Goal: Transaction & Acquisition: Purchase product/service

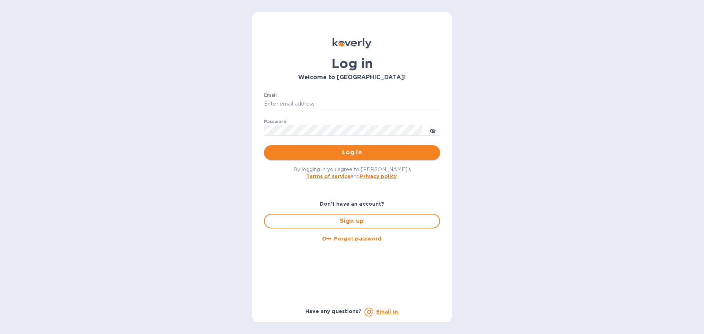
type input "mike@madwildwine.com"
click at [333, 149] on span "Log in" at bounding box center [352, 152] width 164 height 9
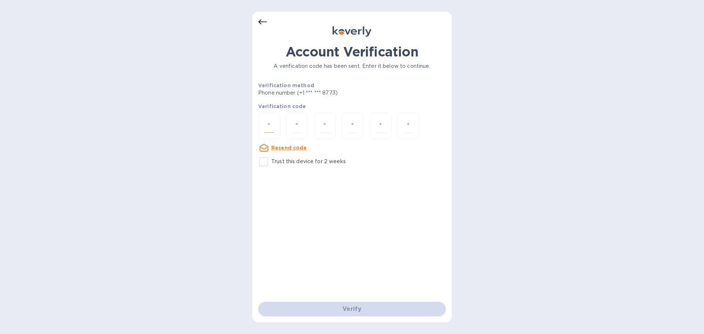
click at [268, 125] on input "number" at bounding box center [269, 126] width 10 height 14
type input "1"
type input "0"
type input "2"
type input "7"
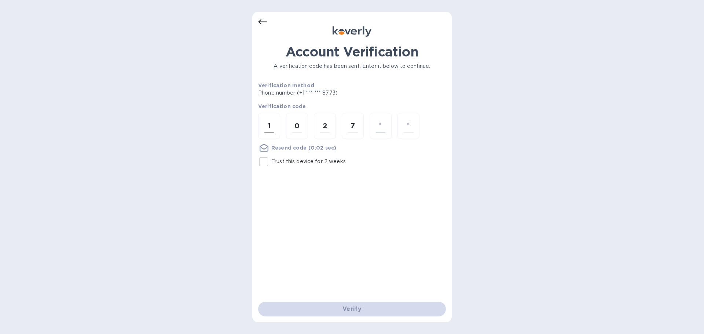
type input "4"
type input "3"
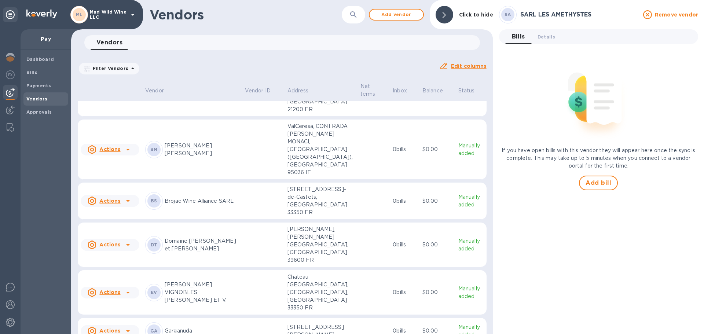
scroll to position [73, 0]
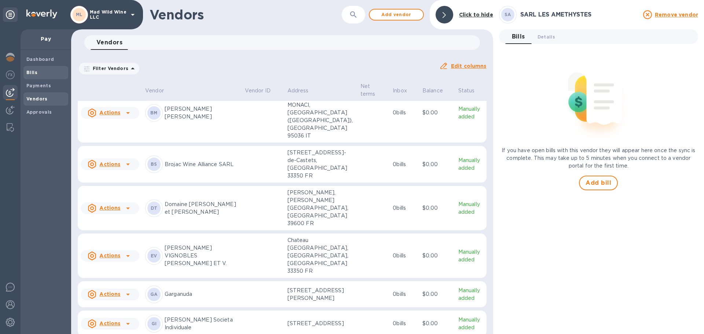
click at [24, 72] on div "Bills" at bounding box center [45, 72] width 45 height 13
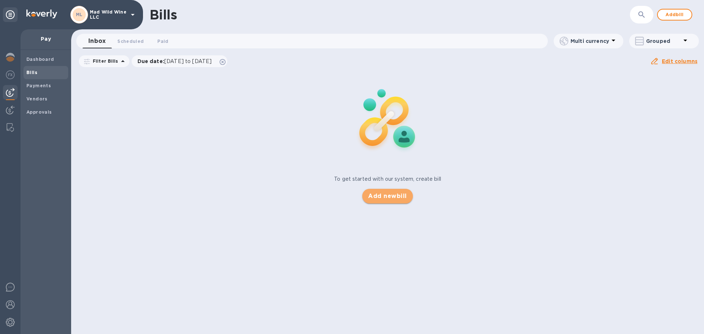
click at [387, 199] on span "Add new bill" at bounding box center [387, 196] width 38 height 9
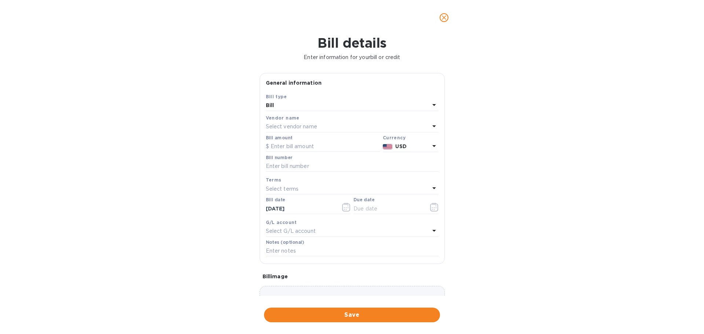
scroll to position [52, 0]
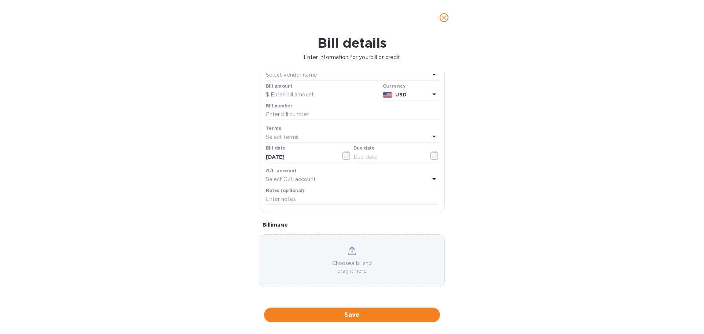
click at [349, 262] on p "Choose a bill and drag it here" at bounding box center [352, 267] width 184 height 15
click at [350, 269] on p "Choose a bill and drag it here" at bounding box center [352, 267] width 184 height 15
click at [352, 264] on p "Choose a bill and drag it here" at bounding box center [352, 267] width 184 height 15
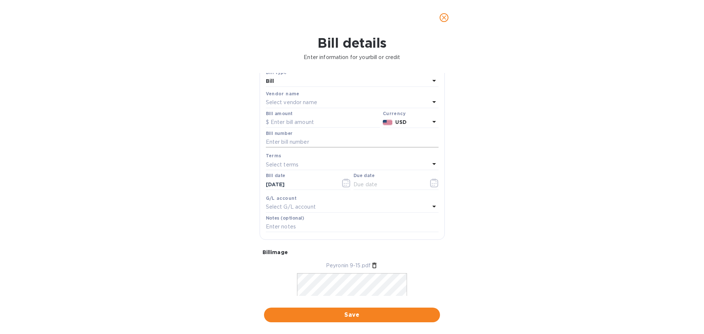
scroll to position [0, 0]
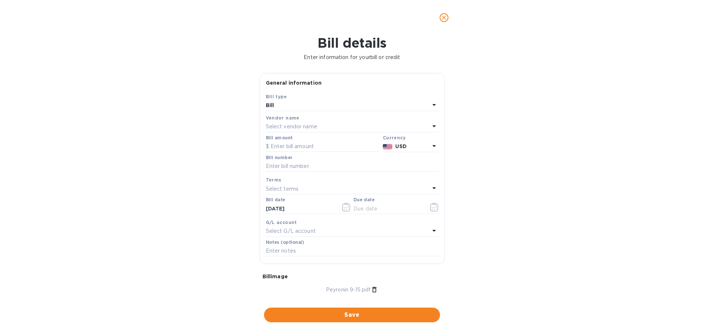
click at [314, 127] on p "Select vendor name" at bounding box center [291, 127] width 51 height 8
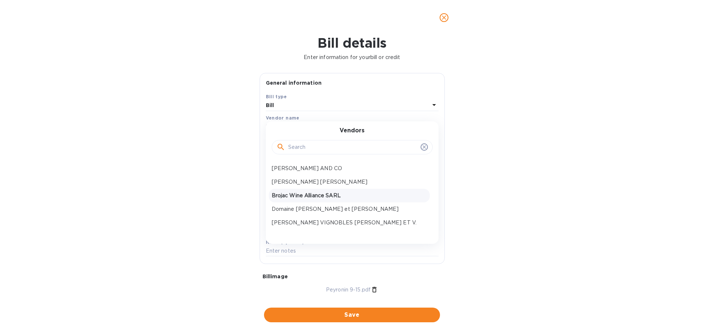
click at [317, 192] on p "Brojac Wine Alliance SARL" at bounding box center [349, 196] width 155 height 8
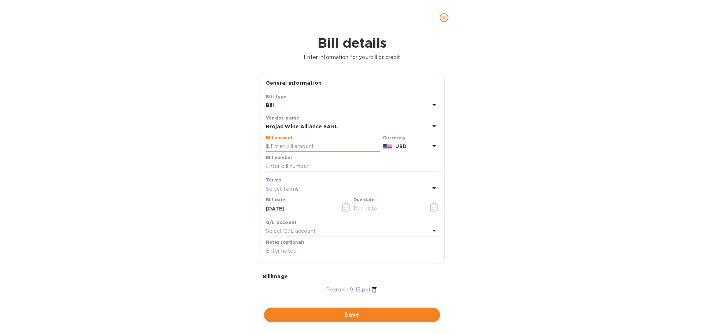
click at [296, 145] on input "text" at bounding box center [323, 146] width 114 height 11
type input "3,427.20"
click at [430, 144] on icon at bounding box center [434, 146] width 9 height 9
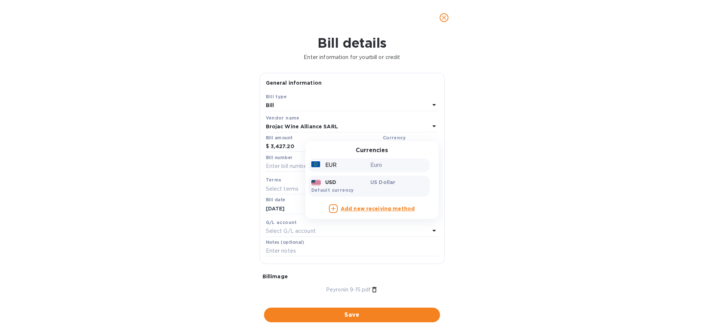
click at [337, 167] on div "EUR" at bounding box center [339, 165] width 59 height 11
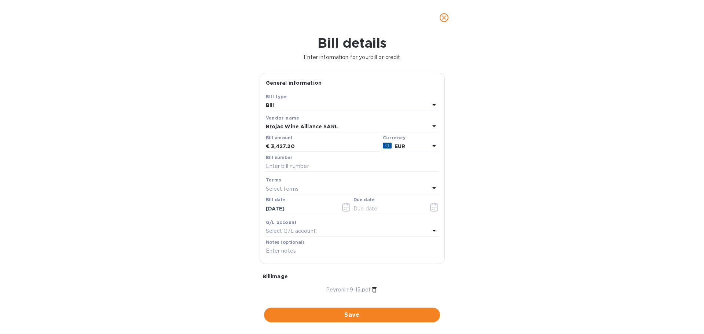
click at [505, 185] on div "Bill details Enter information for your bill or credit General information Save…" at bounding box center [352, 184] width 704 height 299
click at [326, 158] on div "Bill number" at bounding box center [352, 163] width 173 height 17
click at [326, 163] on input "text" at bounding box center [352, 166] width 173 height 11
click at [336, 165] on input "text" at bounding box center [352, 166] width 173 height 11
paste input "+,-.-/(0"
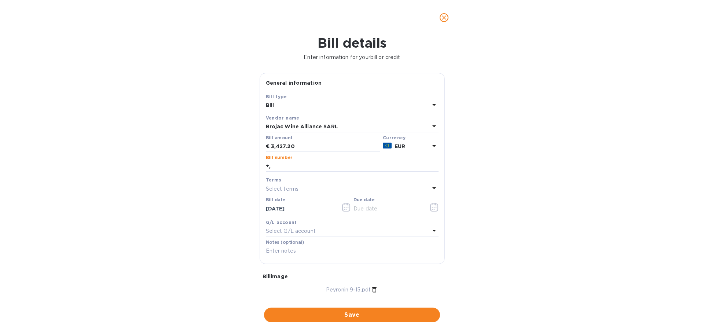
type input "+"
click at [374, 160] on div "Bill number" at bounding box center [352, 163] width 173 height 17
click at [376, 164] on input "text" at bounding box center [352, 166] width 173 height 11
type input "250709"
click at [541, 87] on div "Bill details Enter information for your bill or credit General information Save…" at bounding box center [352, 184] width 704 height 299
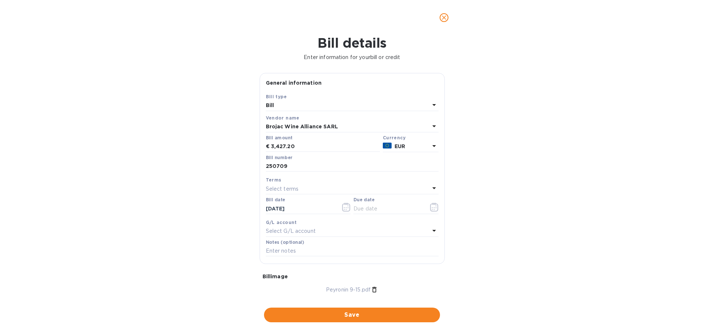
click at [430, 188] on icon at bounding box center [434, 188] width 9 height 9
click at [595, 227] on div "Bill details Enter information for your bill or credit General information Save…" at bounding box center [352, 184] width 704 height 299
click at [432, 206] on icon "button" at bounding box center [434, 207] width 8 height 9
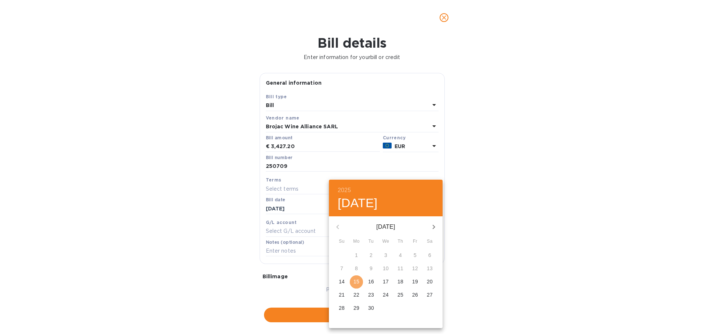
click at [357, 282] on p "15" at bounding box center [356, 281] width 6 height 7
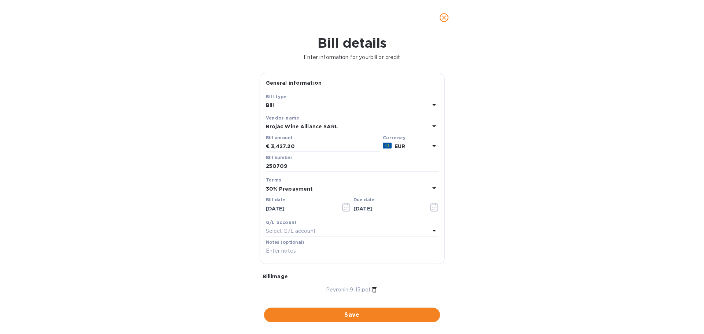
click at [552, 220] on div "Bill details Enter information for your bill or credit General information Save…" at bounding box center [352, 184] width 704 height 299
click at [431, 185] on icon at bounding box center [434, 188] width 9 height 9
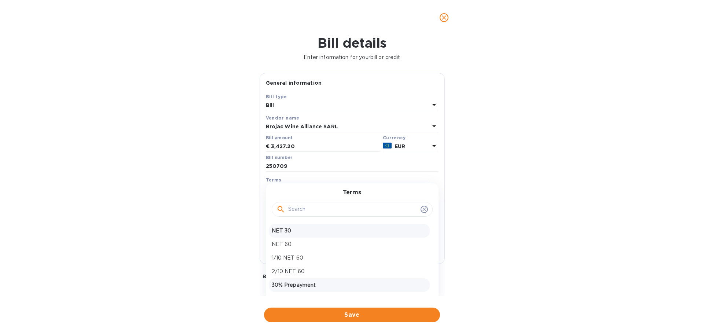
click at [319, 232] on p "NET 30" at bounding box center [349, 231] width 155 height 8
type input "[DATE]"
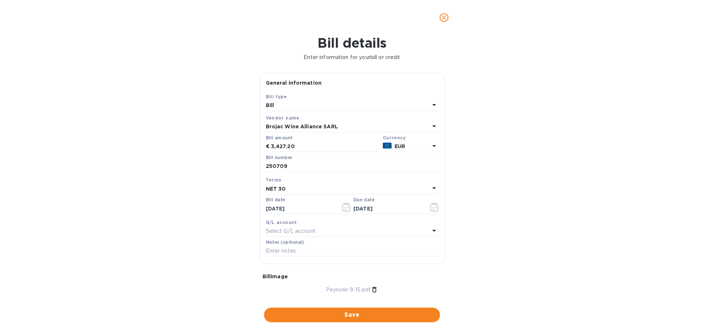
click at [591, 166] on div "Bill details Enter information for your bill or credit General information Save…" at bounding box center [352, 184] width 704 height 299
click at [342, 207] on icon "button" at bounding box center [346, 207] width 8 height 9
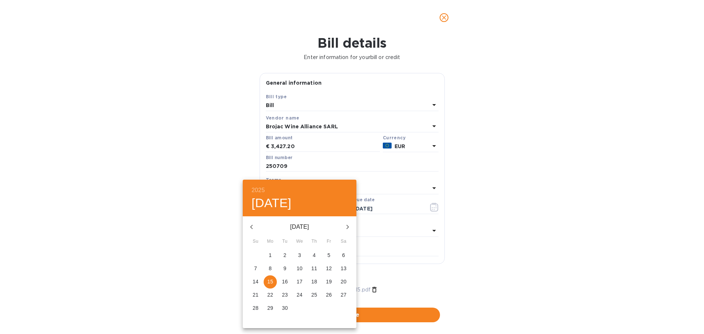
click at [255, 225] on icon "button" at bounding box center [251, 227] width 9 height 9
click at [333, 253] on span "1" at bounding box center [328, 254] width 13 height 7
type input "[DATE]"
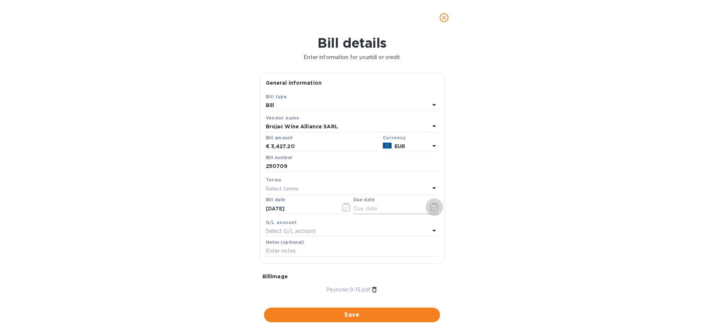
click at [432, 204] on icon "button" at bounding box center [434, 207] width 8 height 9
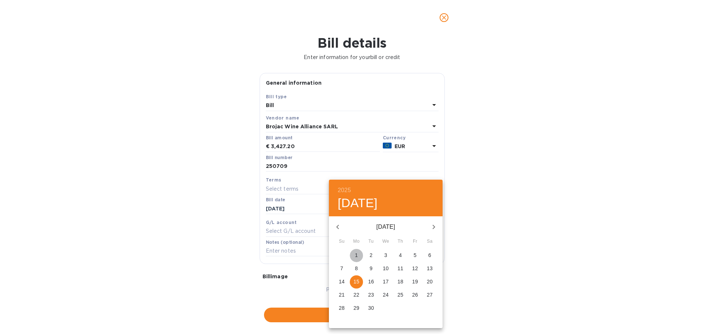
click at [358, 254] on span "1" at bounding box center [356, 254] width 13 height 7
type input "[DATE]"
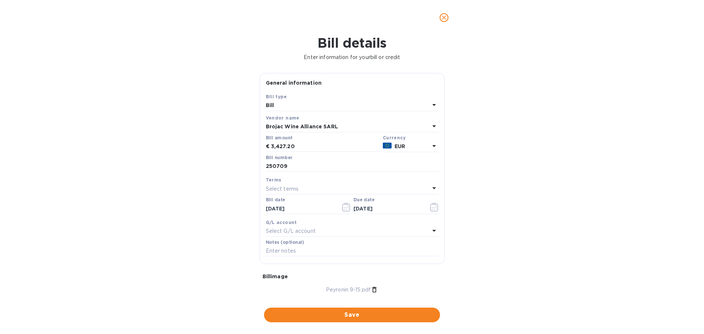
click at [525, 220] on div "Bill details Enter information for your bill or credit General information Save…" at bounding box center [352, 184] width 704 height 299
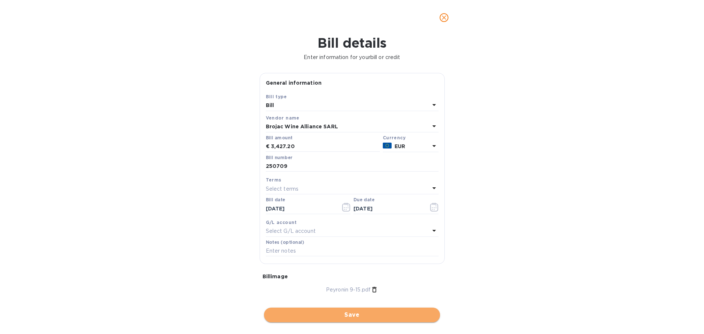
click at [357, 314] on span "Save" at bounding box center [352, 315] width 164 height 9
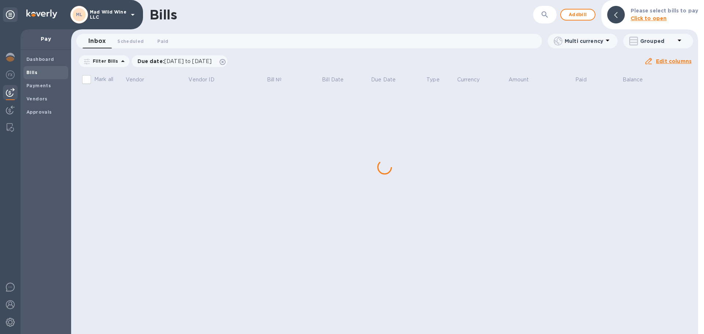
click at [96, 109] on div "Bills ​ Add bill Please select bills to pay Click to open Inbox 0 Scheduled 0 P…" at bounding box center [384, 167] width 627 height 334
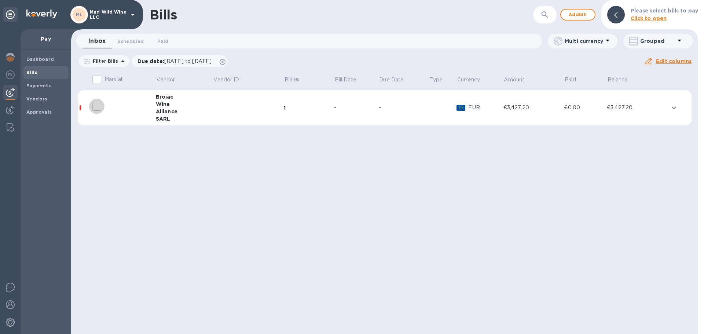
click at [97, 110] on input "decorative checkbox" at bounding box center [96, 106] width 15 height 15
checkbox input "false"
click at [234, 104] on td at bounding box center [248, 108] width 71 height 36
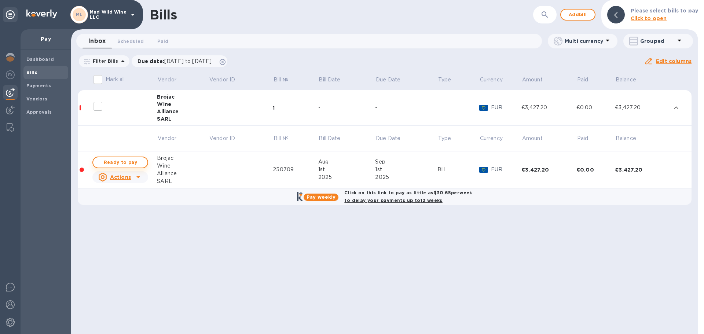
click at [124, 162] on span "Ready to pay" at bounding box center [120, 162] width 43 height 9
checkbox input "true"
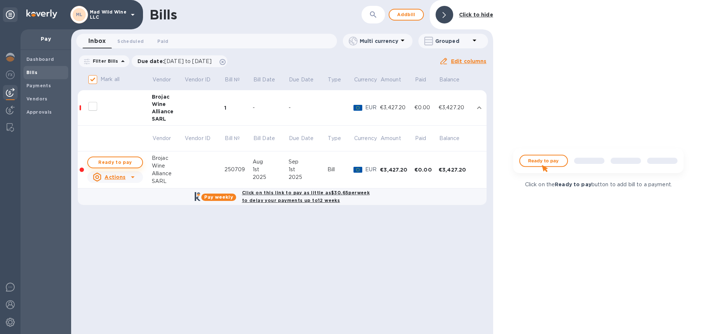
checkbox input "true"
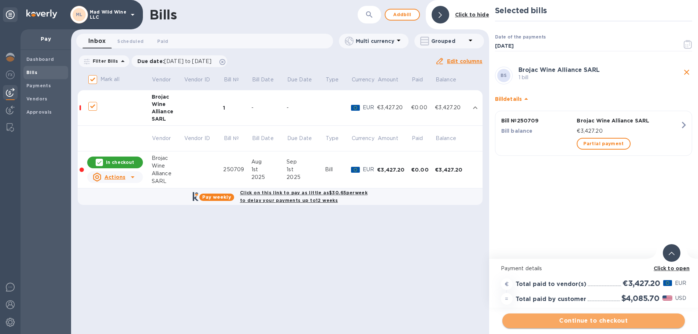
click at [596, 324] on span "Continue to checkout" at bounding box center [593, 320] width 171 height 9
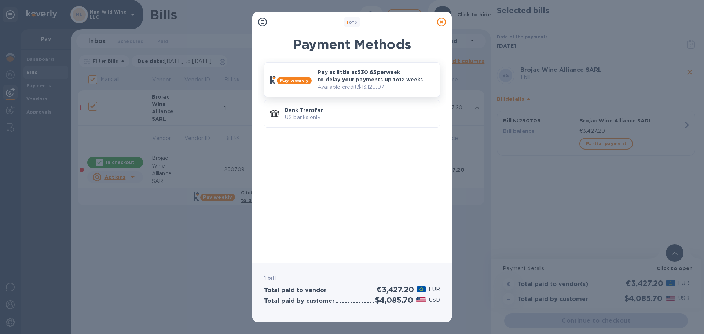
click at [341, 80] on p "Pay as little as $30.65 per week to delay your payments up to 12 weeks" at bounding box center [375, 76] width 116 height 15
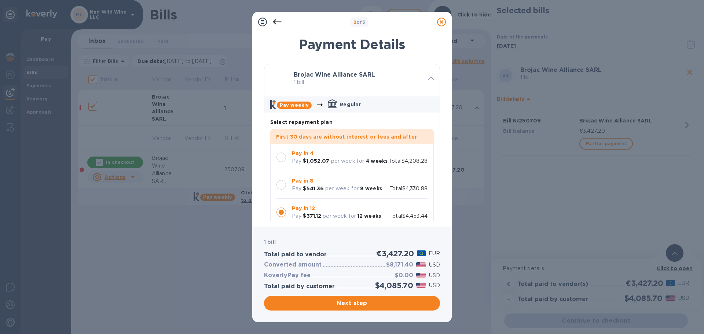
scroll to position [6, 0]
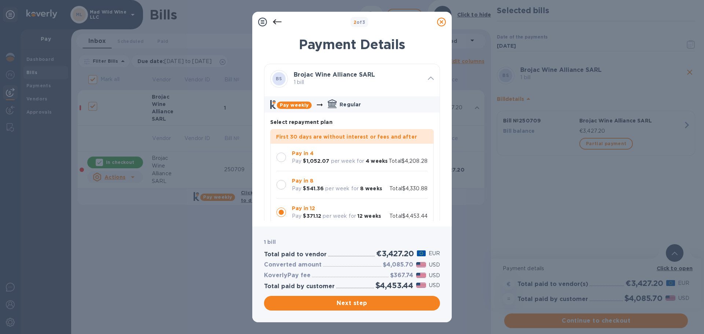
click at [284, 153] on div at bounding box center [281, 158] width 10 height 10
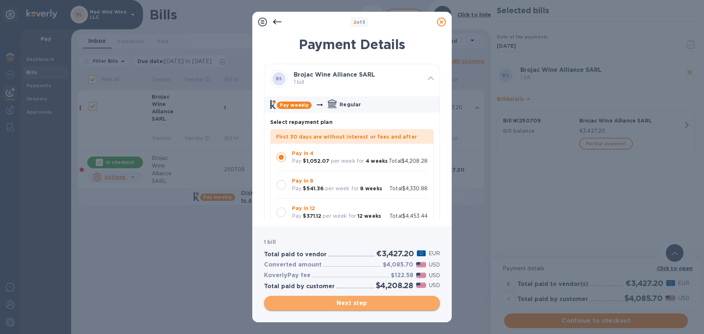
click at [374, 300] on span "Next step" at bounding box center [352, 303] width 164 height 9
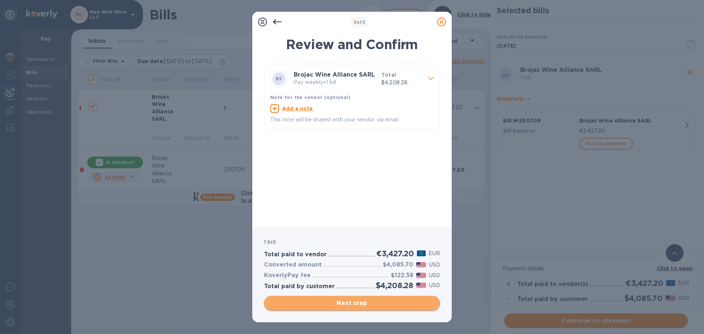
click at [369, 302] on span "Next step" at bounding box center [352, 303] width 164 height 9
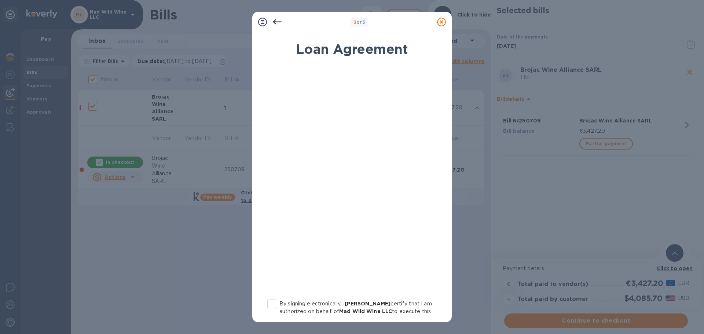
click at [270, 304] on input "By signing electronically, I [PERSON_NAME] certify that I am authorized on beha…" at bounding box center [271, 303] width 15 height 15
checkbox input "true"
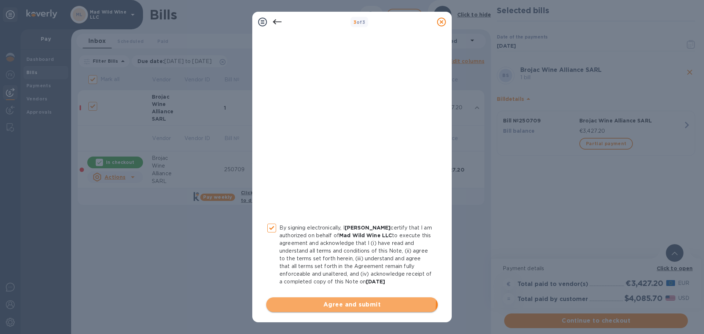
click at [337, 300] on span "Agree and submit" at bounding box center [352, 304] width 160 height 9
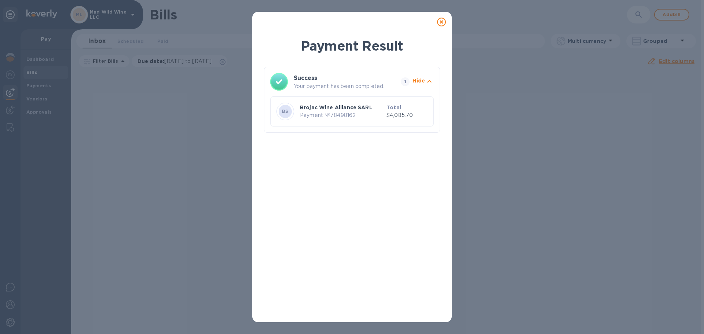
click at [595, 164] on div "Payment Result Success Your payment has been completed. 1 Hide BS Brojac Wine A…" at bounding box center [352, 167] width 704 height 334
click at [443, 19] on icon at bounding box center [441, 22] width 9 height 9
